Goal: Information Seeking & Learning: Learn about a topic

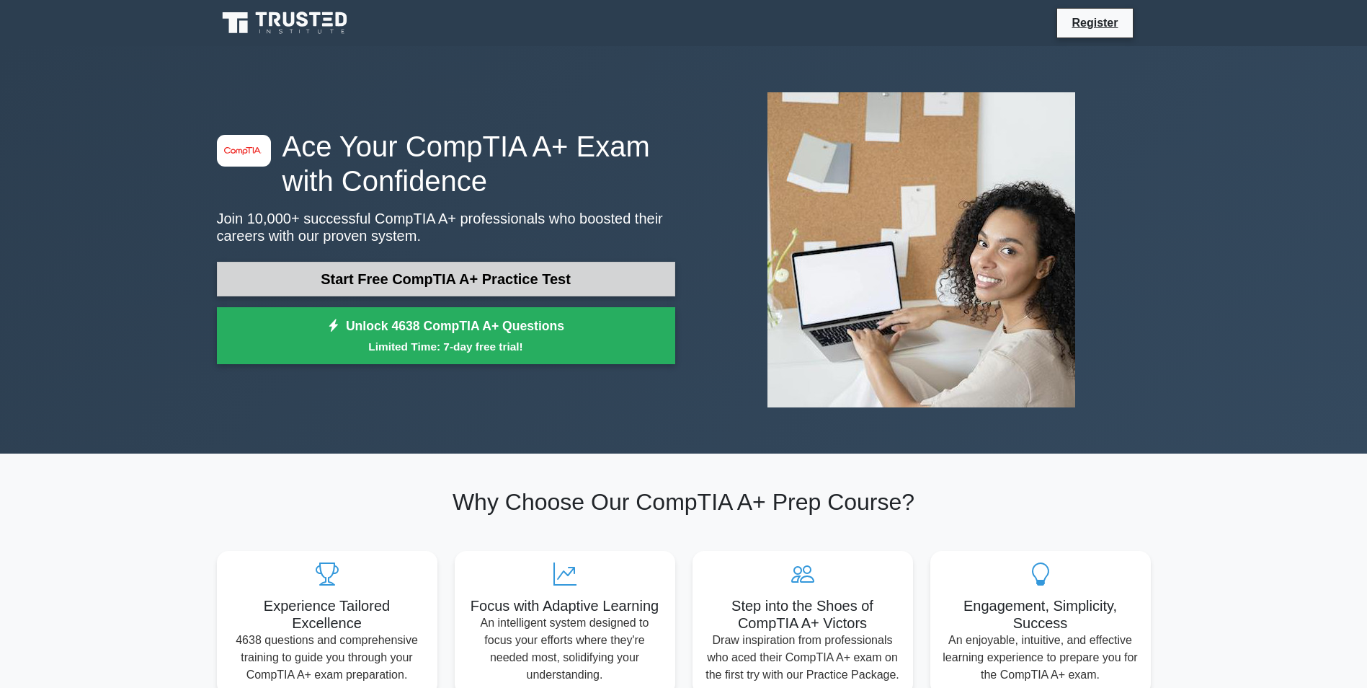
click at [478, 283] on link "Start Free CompTIA A+ Practice Test" at bounding box center [446, 279] width 458 height 35
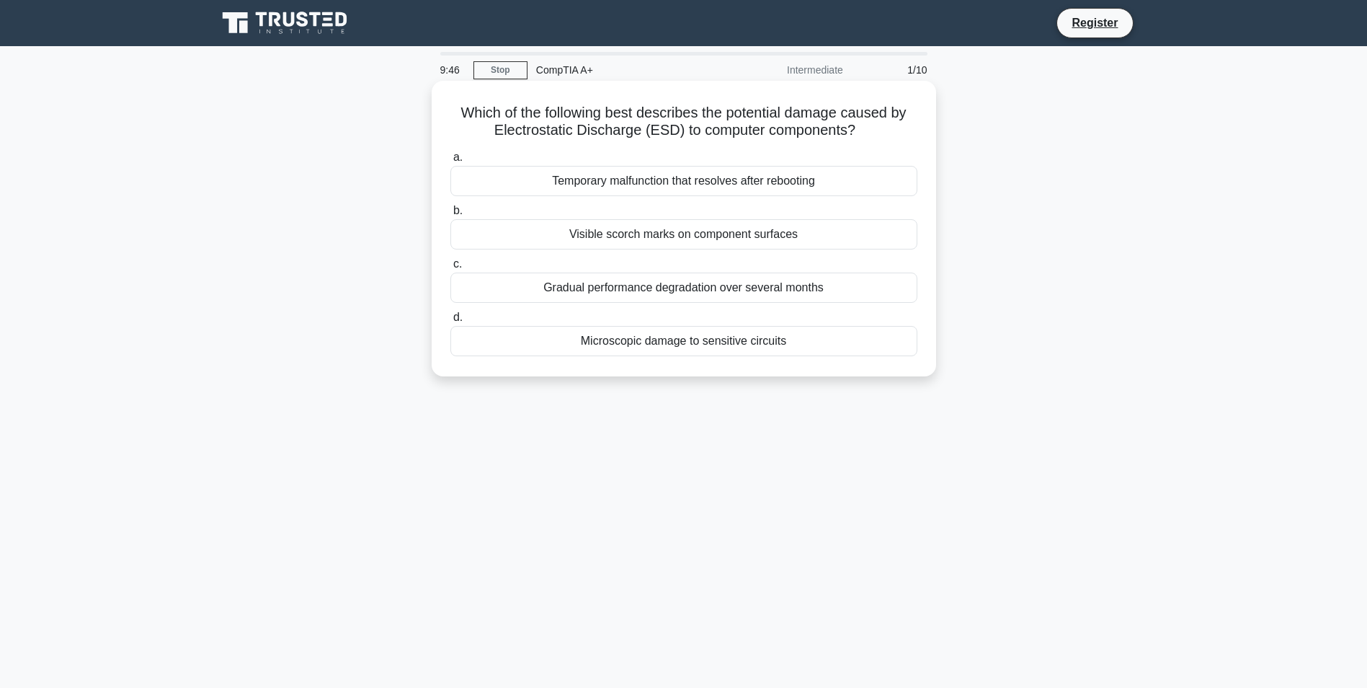
click at [680, 179] on div "Temporary malfunction that resolves after rebooting" at bounding box center [684, 181] width 467 height 30
click at [451, 162] on input "a. Temporary malfunction that resolves after rebooting" at bounding box center [451, 157] width 0 height 9
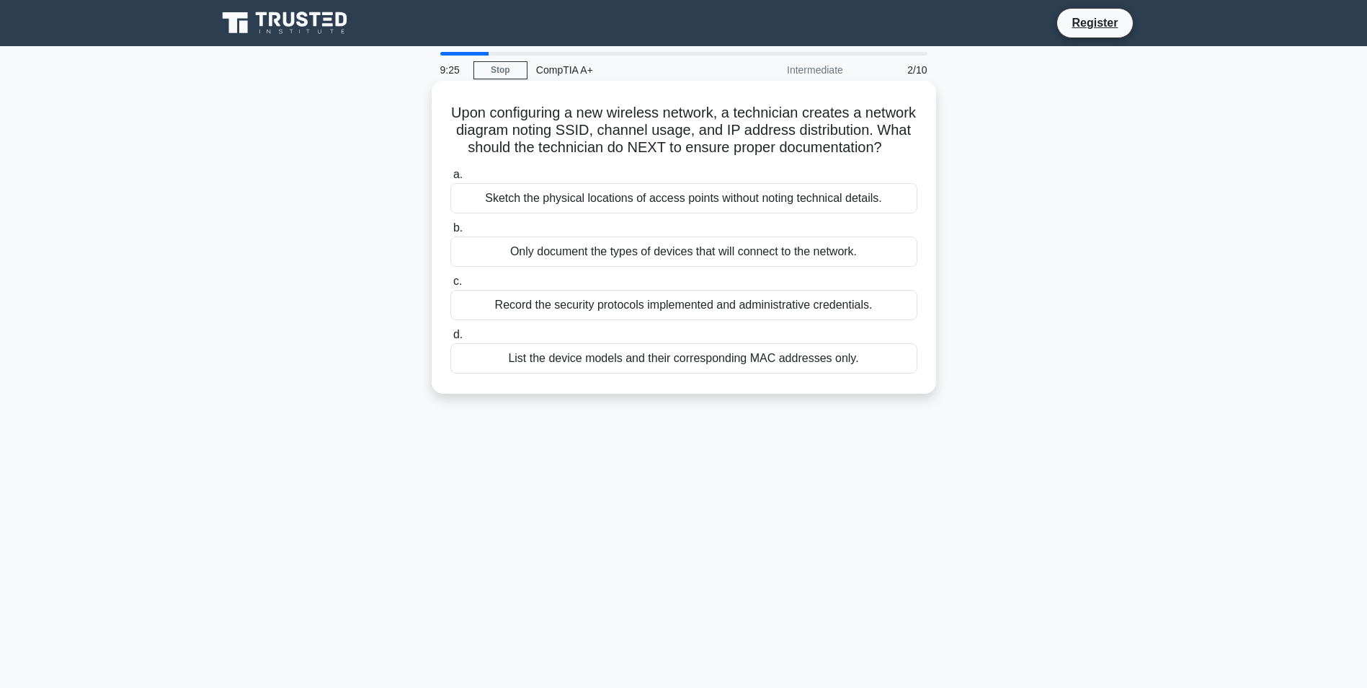
click at [618, 213] on div "Sketch the physical locations of access points without noting technical details." at bounding box center [684, 198] width 467 height 30
click at [451, 179] on input "a. Sketch the physical locations of access points without noting technical deta…" at bounding box center [451, 174] width 0 height 9
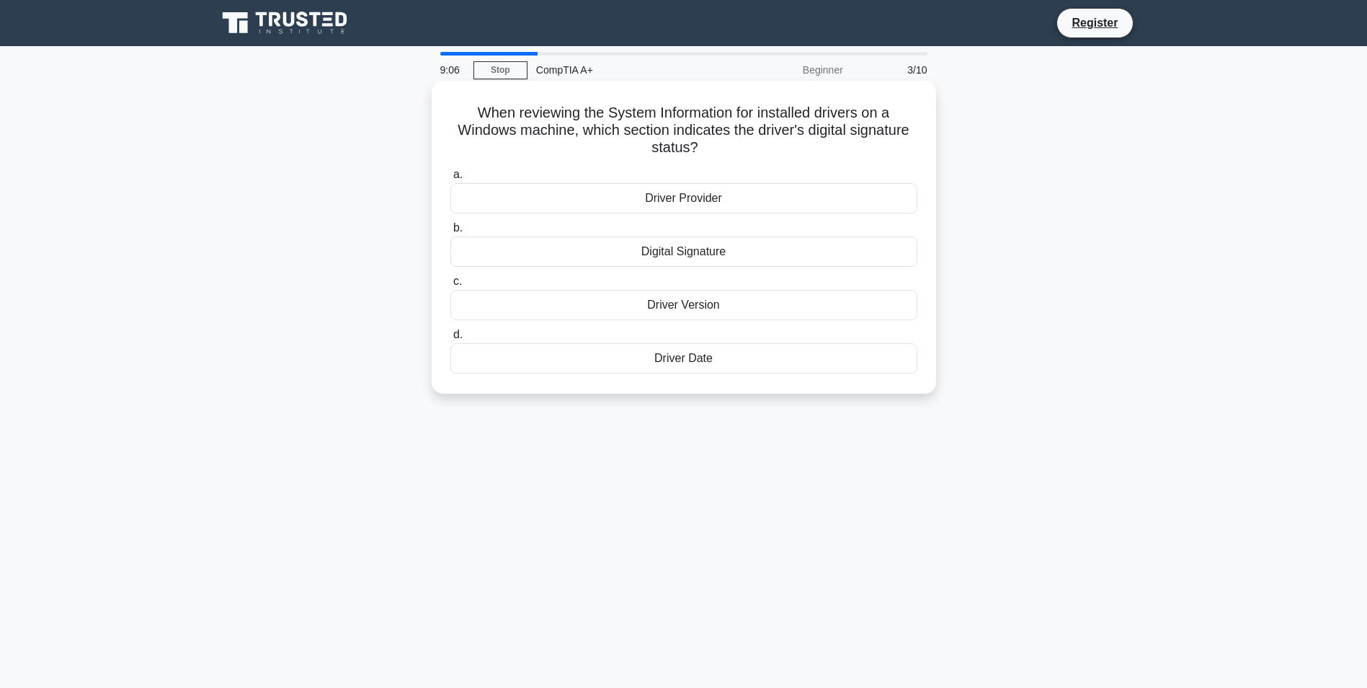
click at [719, 255] on div "Digital Signature" at bounding box center [684, 251] width 467 height 30
click at [451, 233] on input "b. Digital Signature" at bounding box center [451, 227] width 0 height 9
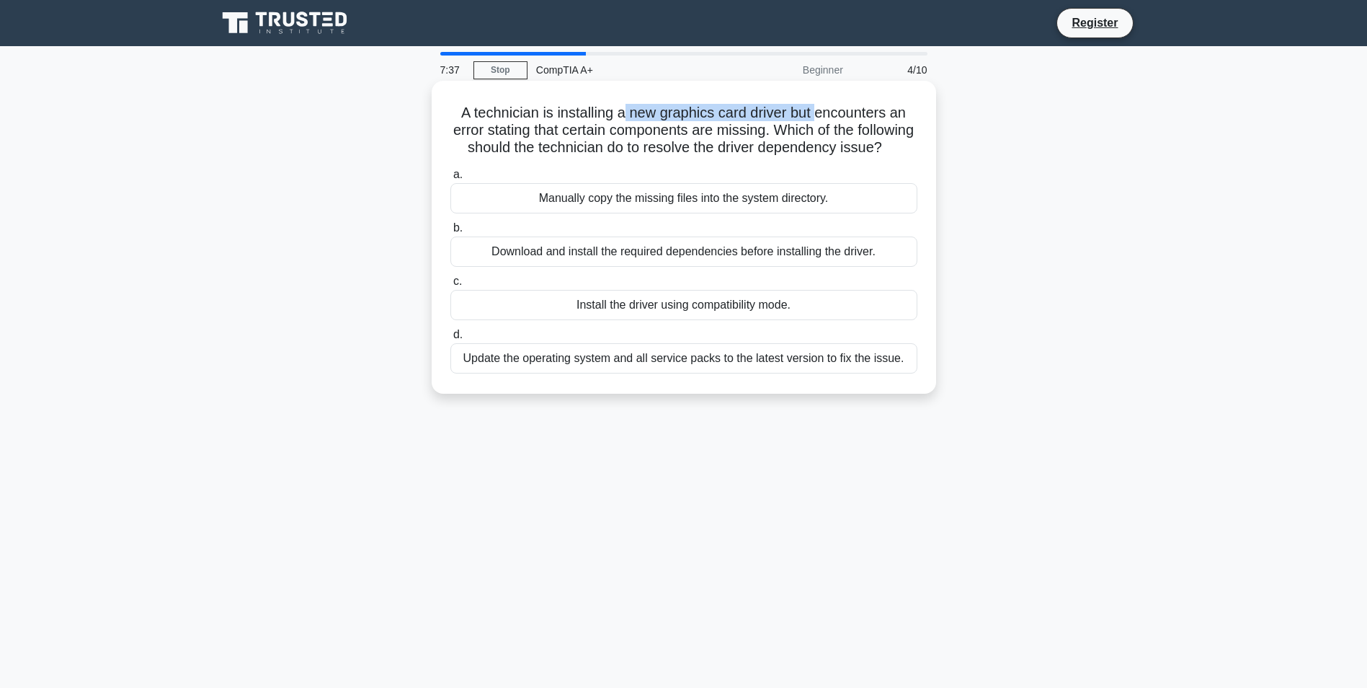
drag, startPoint x: 674, startPoint y: 113, endPoint x: 819, endPoint y: 114, distance: 144.9
click at [819, 114] on h5 "A technician is installing a new graphics card driver but encounters an error s…" at bounding box center [684, 130] width 470 height 53
drag, startPoint x: 819, startPoint y: 114, endPoint x: 758, endPoint y: 160, distance: 76.1
click at [758, 157] on h5 "A technician is installing a new graphics card driver but encounters an error s…" at bounding box center [684, 130] width 470 height 53
click at [675, 267] on div "Download and install the required dependencies before installing the driver." at bounding box center [684, 251] width 467 height 30
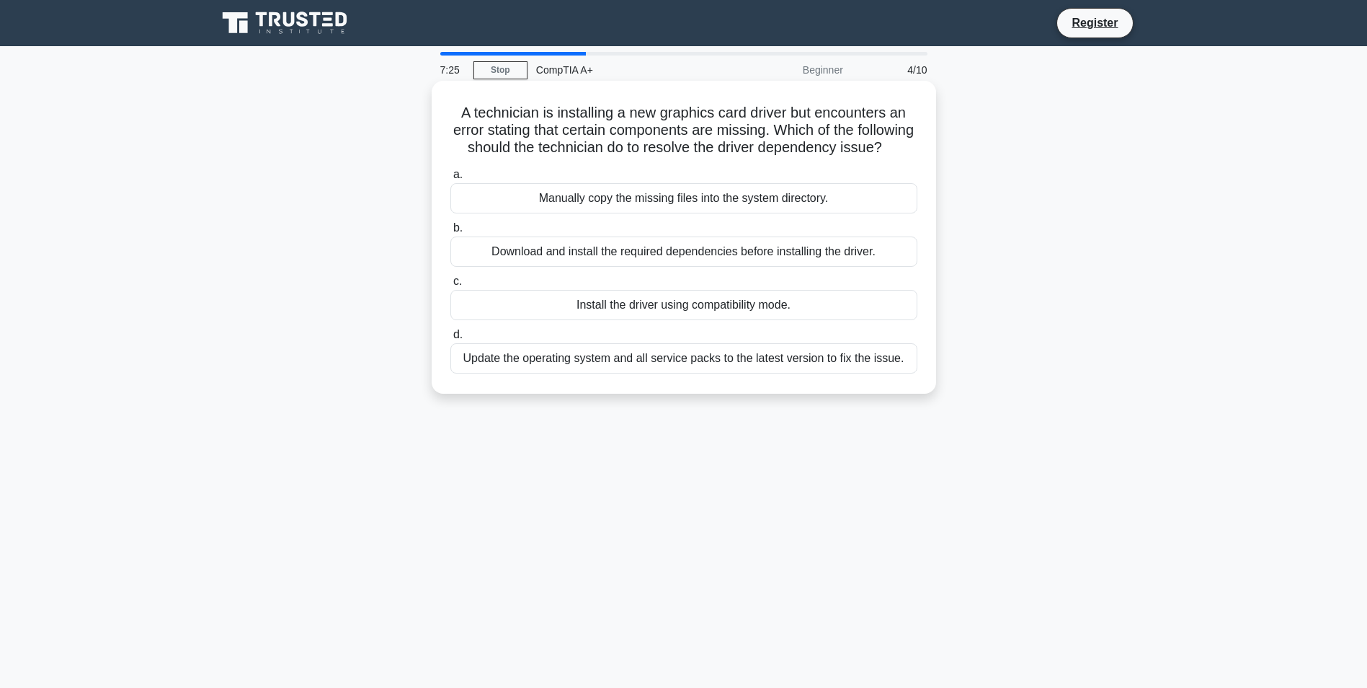
click at [451, 233] on input "b. Download and install the required dependencies before installing the driver." at bounding box center [451, 227] width 0 height 9
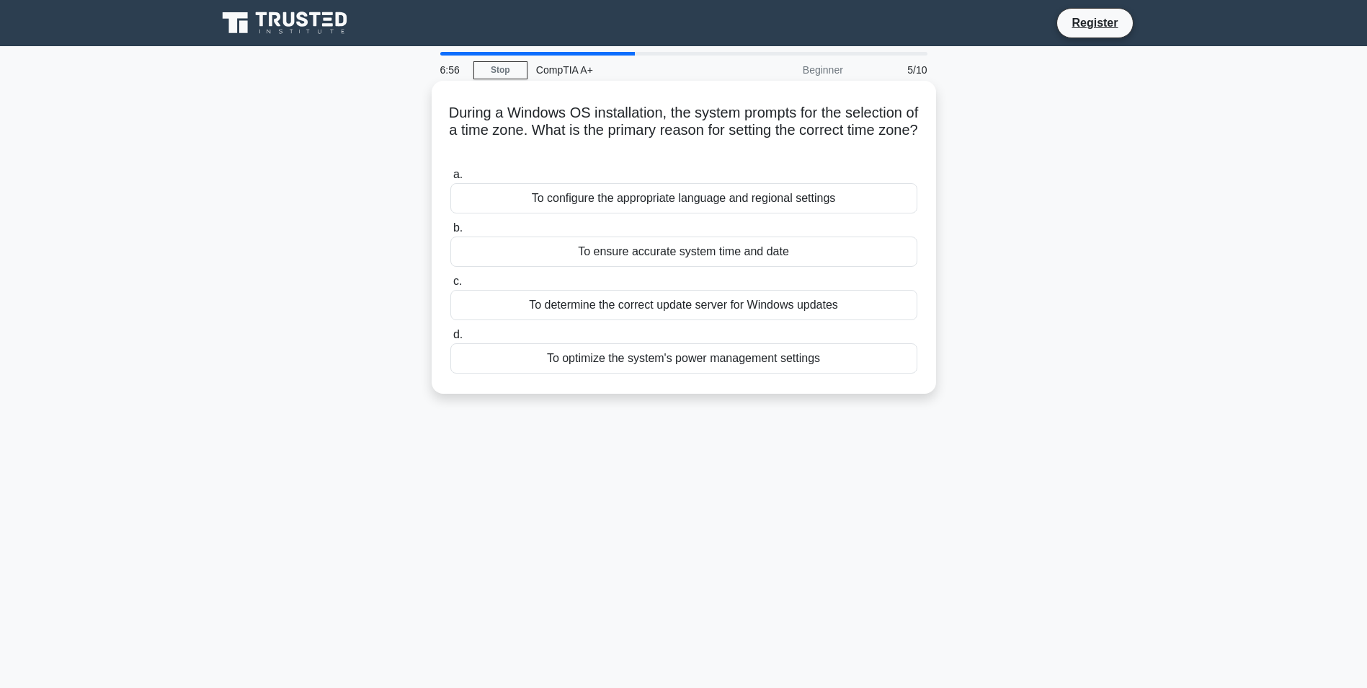
click at [579, 197] on div "To configure the appropriate language and regional settings" at bounding box center [684, 198] width 467 height 30
click at [451, 179] on input "a. To configure the appropriate language and regional settings" at bounding box center [451, 174] width 0 height 9
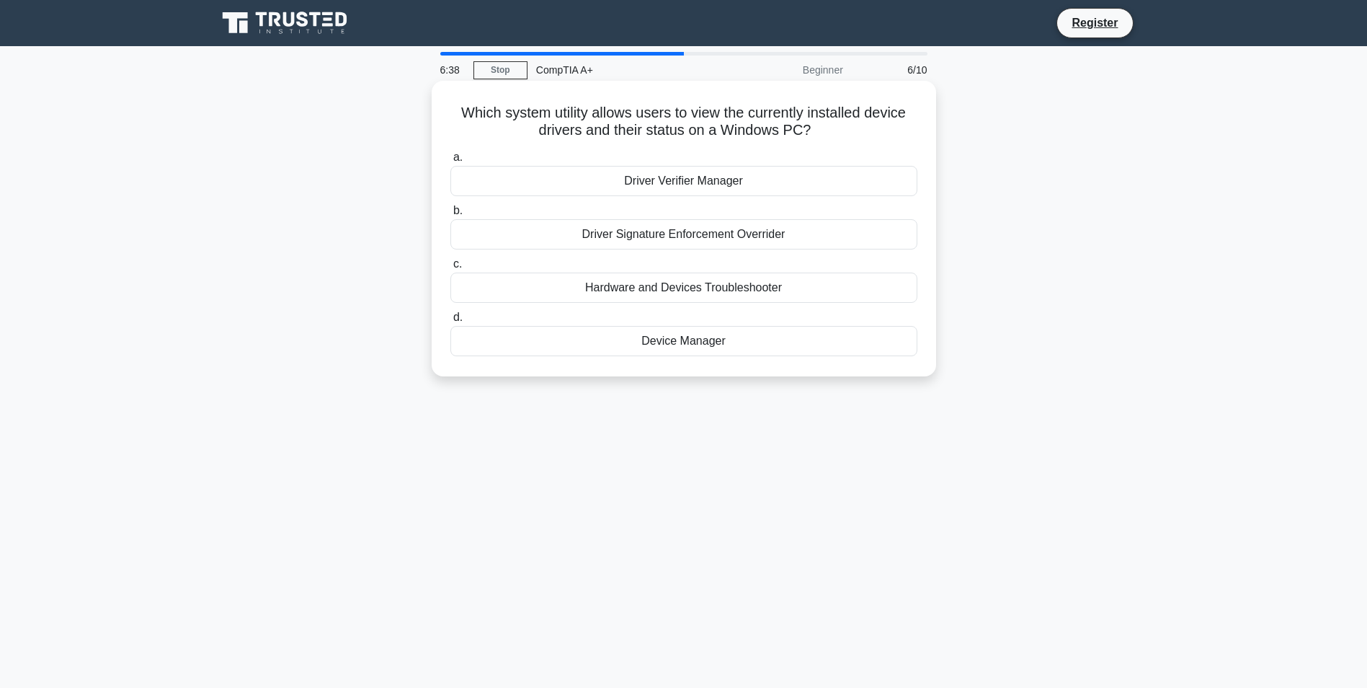
click at [714, 332] on div "Device Manager" at bounding box center [684, 341] width 467 height 30
click at [451, 322] on input "d. Device Manager" at bounding box center [451, 317] width 0 height 9
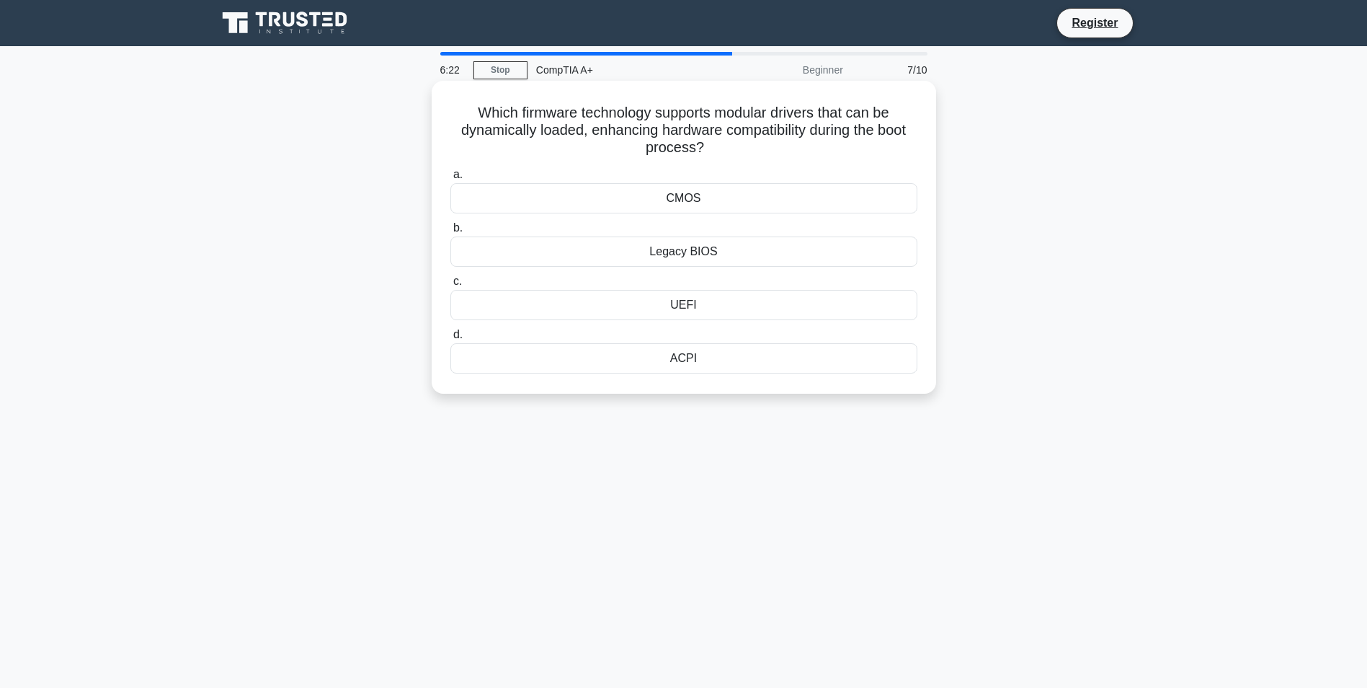
click at [710, 308] on div "UEFI" at bounding box center [684, 305] width 467 height 30
click at [451, 286] on input "c. [GEOGRAPHIC_DATA]" at bounding box center [451, 281] width 0 height 9
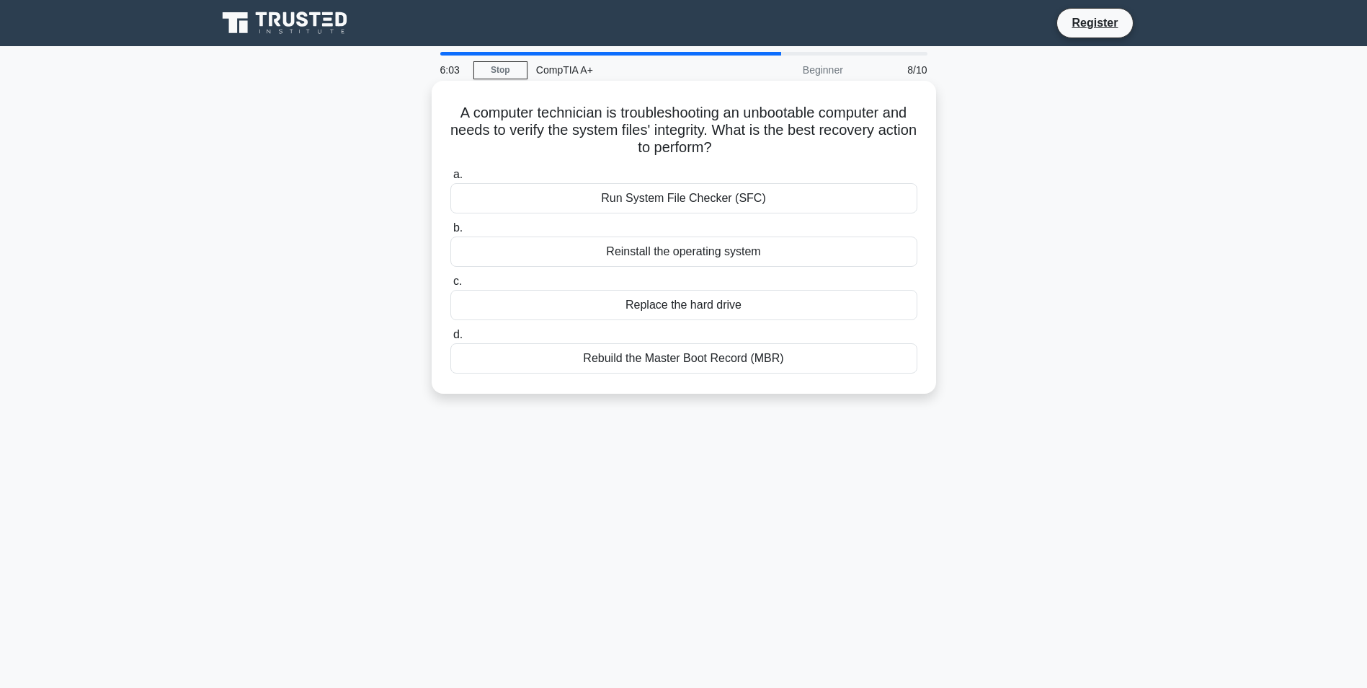
click at [686, 201] on div "Run System File Checker (SFC)" at bounding box center [684, 198] width 467 height 30
click at [451, 179] on input "a. Run System File Checker (SFC)" at bounding box center [451, 174] width 0 height 9
click at [703, 360] on div "Encryption protocol" at bounding box center [684, 358] width 467 height 30
click at [451, 340] on input "d. Encryption protocol" at bounding box center [451, 334] width 0 height 9
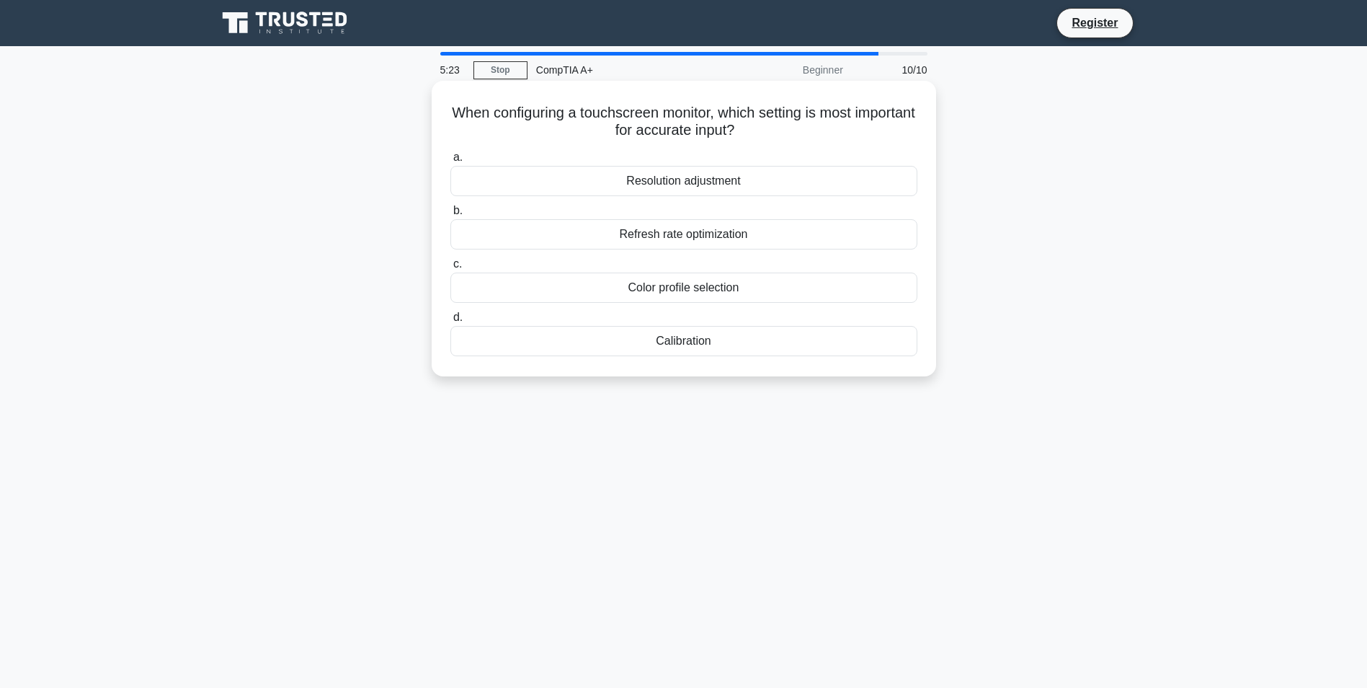
click at [719, 345] on div "Calibration" at bounding box center [684, 341] width 467 height 30
click at [451, 322] on input "d. Calibration" at bounding box center [451, 317] width 0 height 9
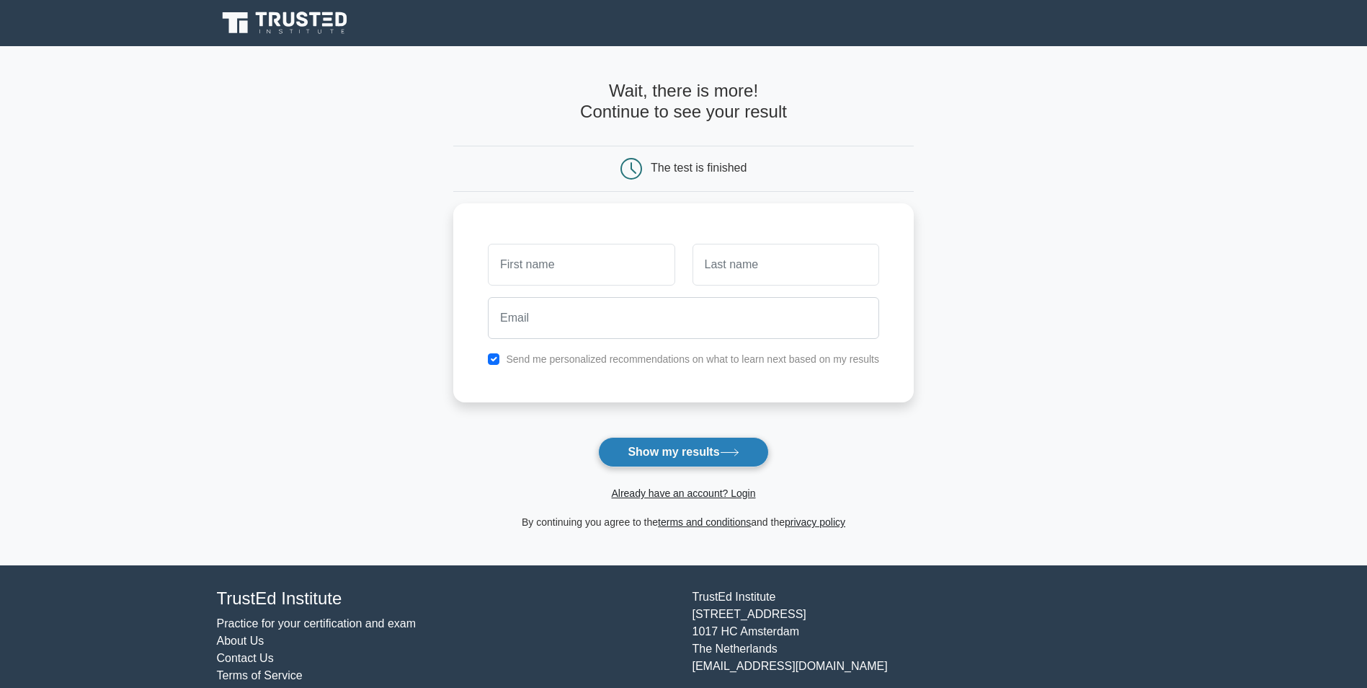
click at [723, 448] on button "Show my results" at bounding box center [683, 452] width 170 height 30
click at [584, 247] on input "text" at bounding box center [581, 261] width 187 height 42
click at [1180, 264] on main "Wait, there is more! Continue to see your result The test is finished and the" at bounding box center [683, 305] width 1367 height 519
